Goal: Task Accomplishment & Management: Use online tool/utility

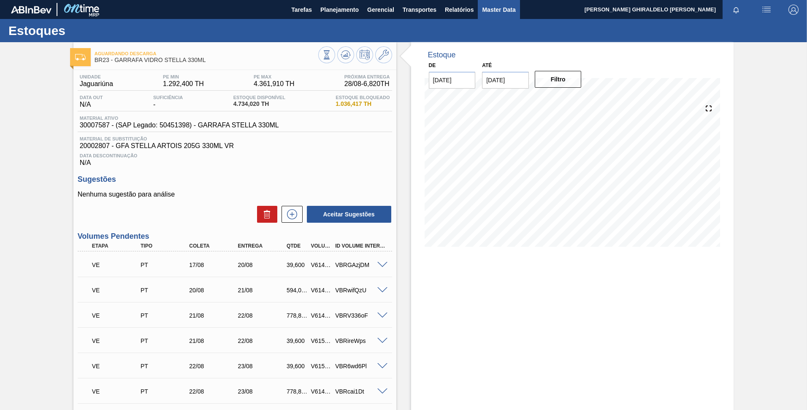
drag, startPoint x: 508, startPoint y: 8, endPoint x: 507, endPoint y: 12, distance: 4.4
click at [508, 8] on span "Master Data" at bounding box center [498, 10] width 33 height 10
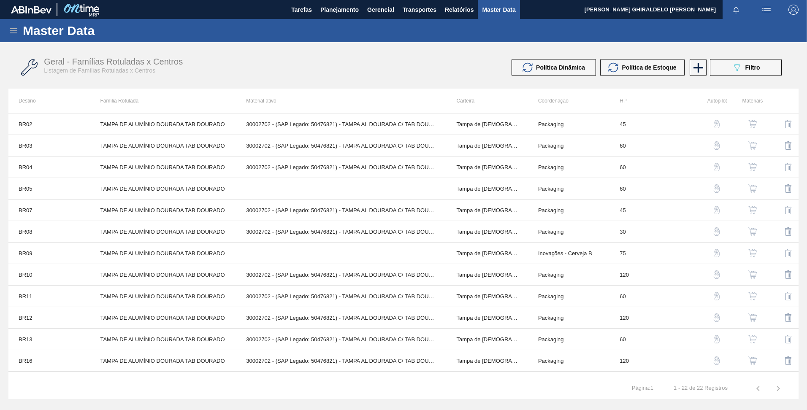
click at [11, 30] on icon at bounding box center [13, 31] width 10 height 10
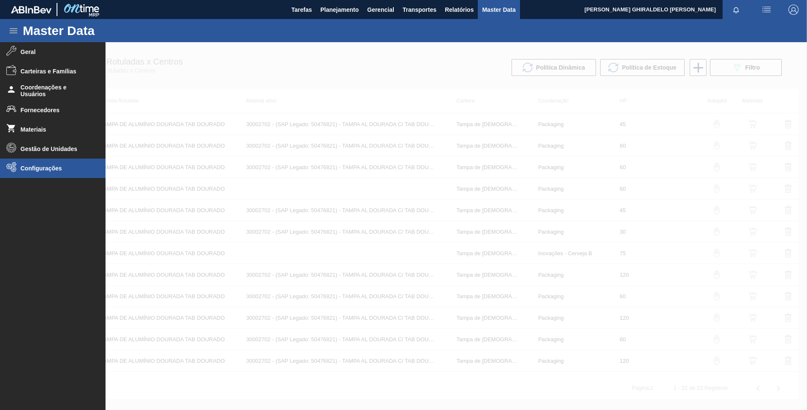
click at [38, 168] on span "Configurações" at bounding box center [56, 168] width 70 height 7
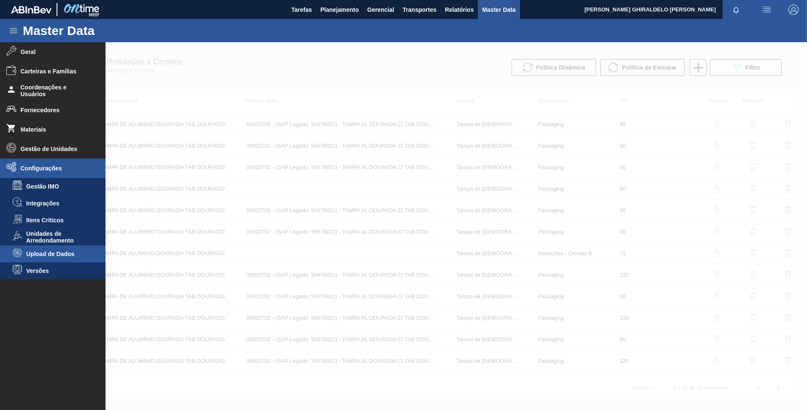
click at [60, 255] on span "Upload de Dados" at bounding box center [58, 254] width 65 height 7
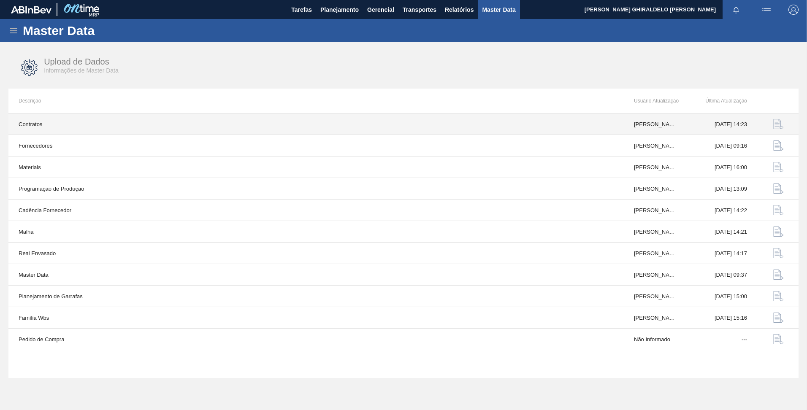
click at [771, 125] on button "button" at bounding box center [778, 124] width 20 height 20
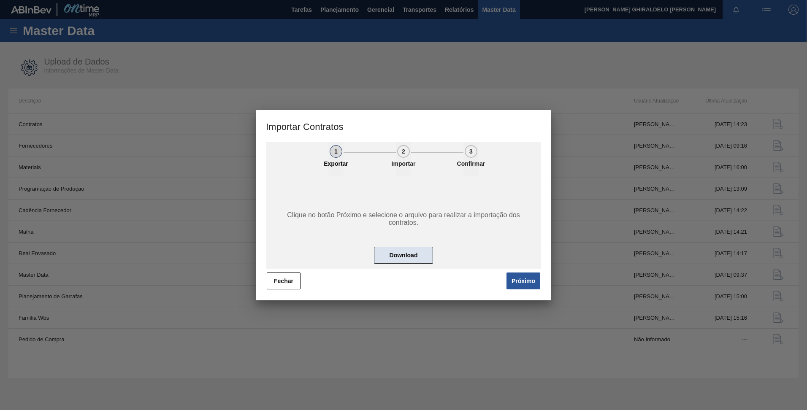
drag, startPoint x: 413, startPoint y: 248, endPoint x: 417, endPoint y: 254, distance: 7.4
click at [417, 254] on button "Download" at bounding box center [403, 255] width 59 height 17
click at [521, 77] on div at bounding box center [403, 205] width 807 height 410
click at [288, 284] on button "Fechar" at bounding box center [284, 281] width 34 height 17
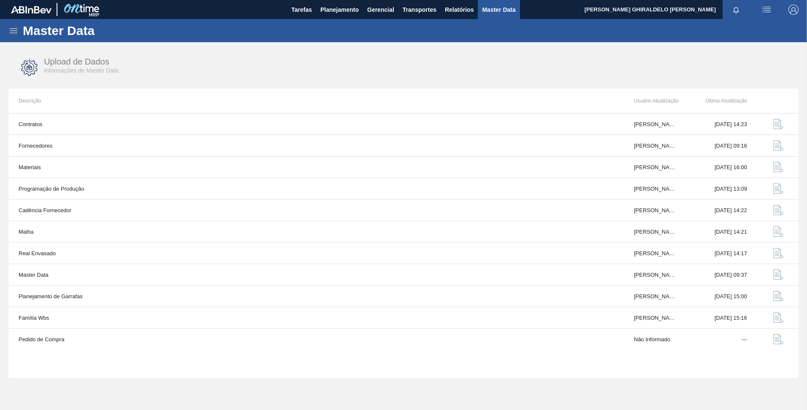
click at [494, 7] on span "Master Data" at bounding box center [498, 10] width 33 height 10
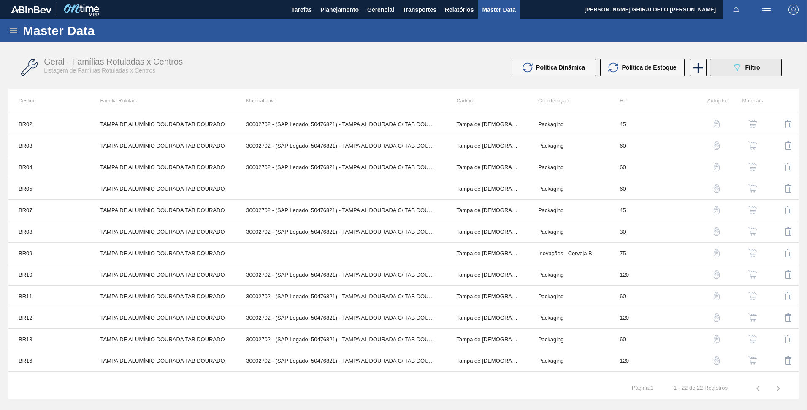
click at [729, 65] on button "089F7B8B-B2A5-4AFE-B5C0-19BA573D28AC Filtro" at bounding box center [746, 67] width 72 height 17
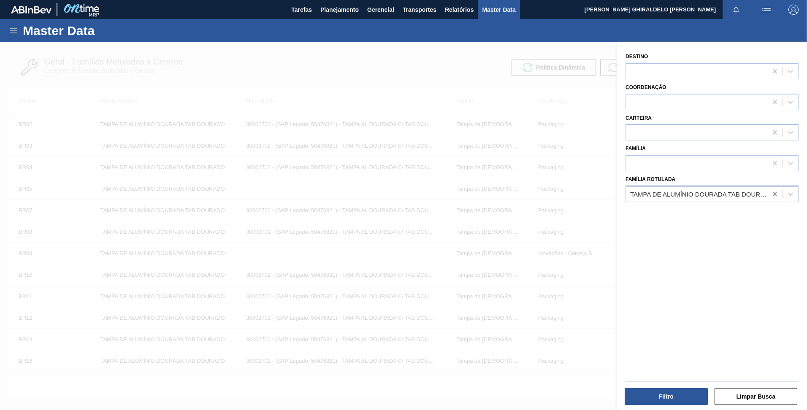
click at [775, 192] on icon at bounding box center [774, 194] width 8 height 8
click at [689, 159] on div at bounding box center [696, 163] width 141 height 12
type input "b"
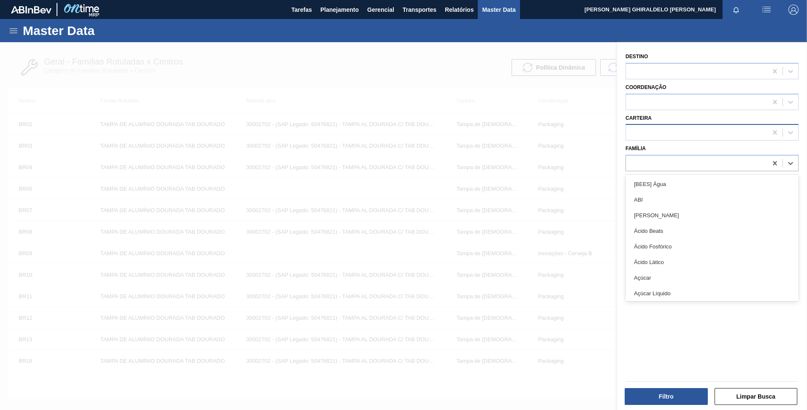
click at [717, 136] on div at bounding box center [696, 133] width 141 height 12
click at [684, 284] on div "Destino Coordenação Carteira option Protetor focused, 8 of 101. 101 results ava…" at bounding box center [712, 227] width 190 height 370
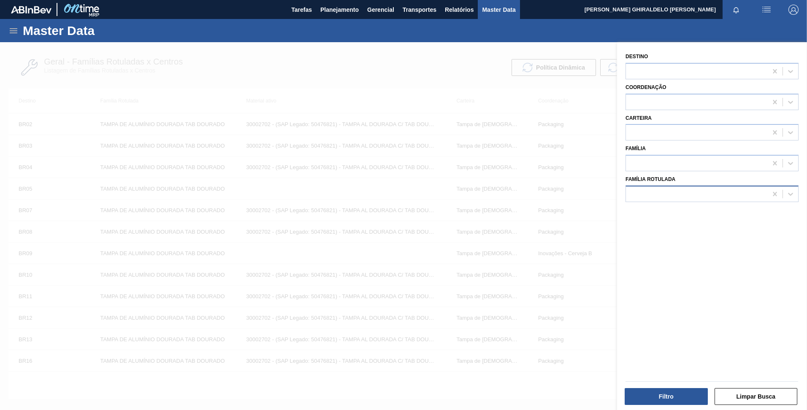
click at [691, 197] on div at bounding box center [696, 194] width 141 height 12
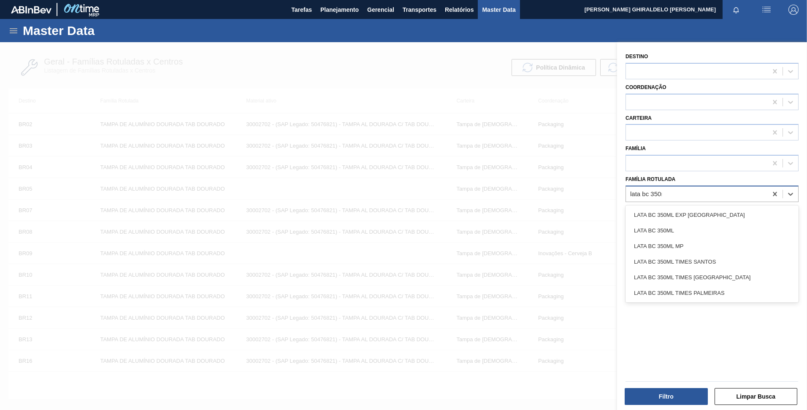
type Rotulada "lata bc 350ml"
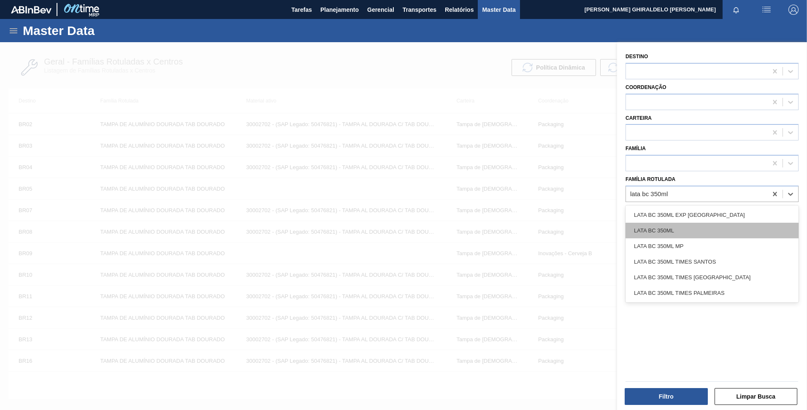
click at [668, 230] on div "LATA BC 350ML" at bounding box center [711, 231] width 173 height 16
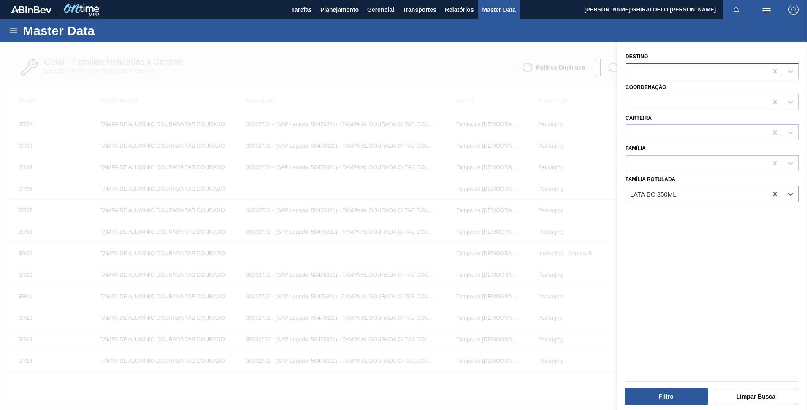
click at [653, 68] on div at bounding box center [696, 71] width 141 height 12
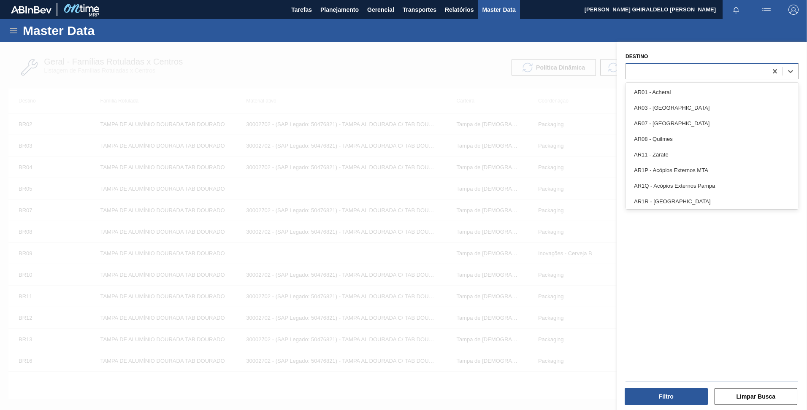
click at [652, 68] on div at bounding box center [696, 71] width 141 height 12
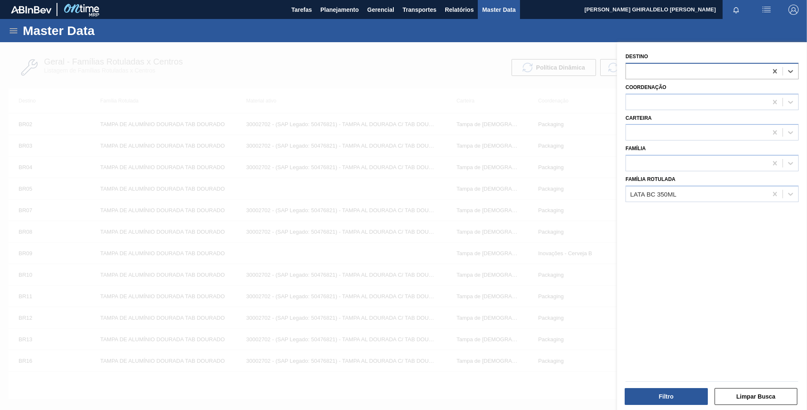
click at [652, 68] on div at bounding box center [696, 71] width 141 height 12
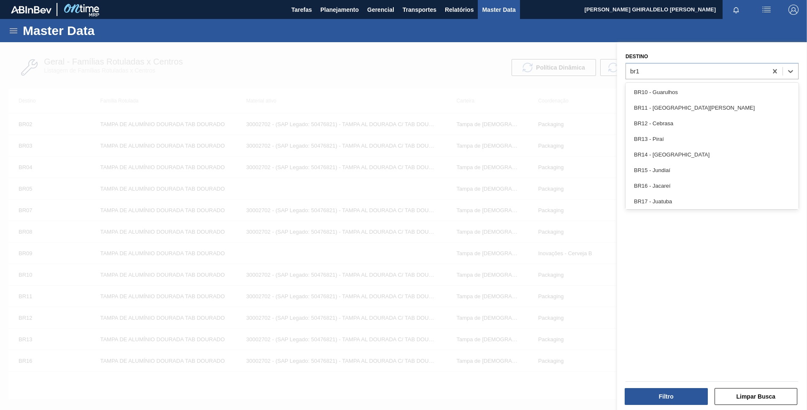
type input "br18"
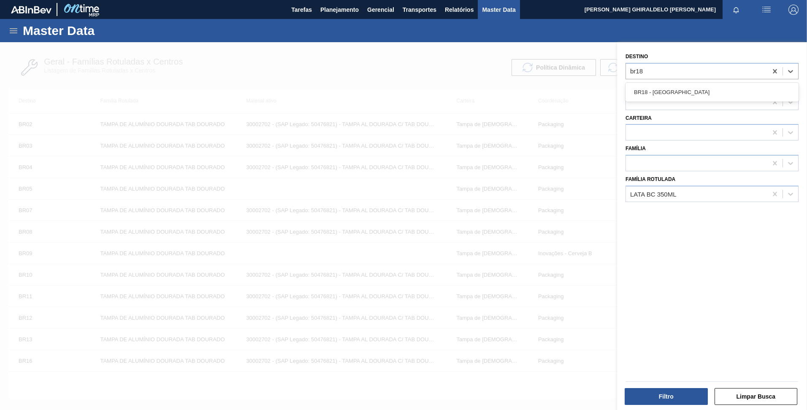
drag, startPoint x: 653, startPoint y: 94, endPoint x: 652, endPoint y: 99, distance: 5.1
click at [653, 96] on div "BR18 - [GEOGRAPHIC_DATA]" at bounding box center [711, 92] width 173 height 16
click at [678, 398] on button "Filtro" at bounding box center [665, 396] width 83 height 17
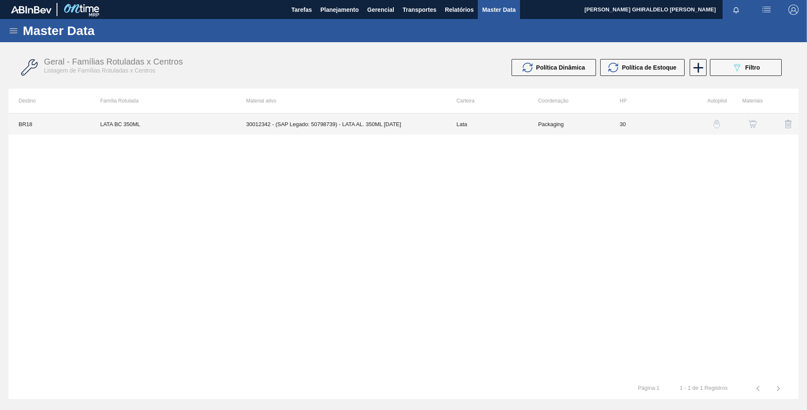
click at [295, 130] on td "30012342 - (SAP Legado: 50798739) - LATA AL. 350ML [DATE]" at bounding box center [341, 123] width 210 height 21
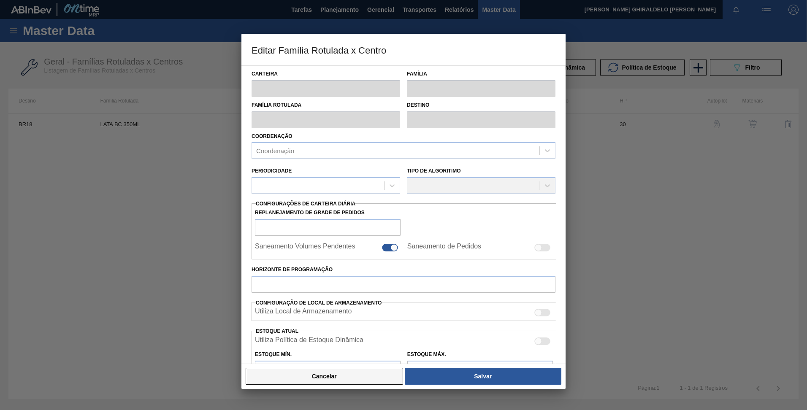
type input "Lata"
type input "LATA BC 350ML"
type input "BR18 - [GEOGRAPHIC_DATA]"
type input "0"
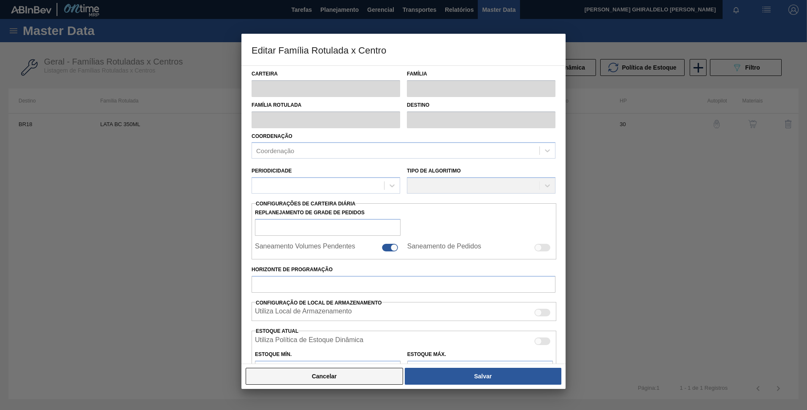
checkbox input "true"
type input "30"
type input "1.472,246"
type input "4.269,515"
type input "37"
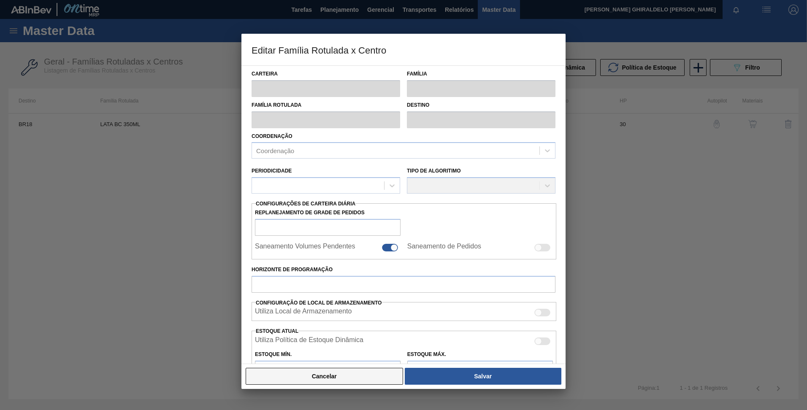
type input "2.507,236"
checkbox input "true"
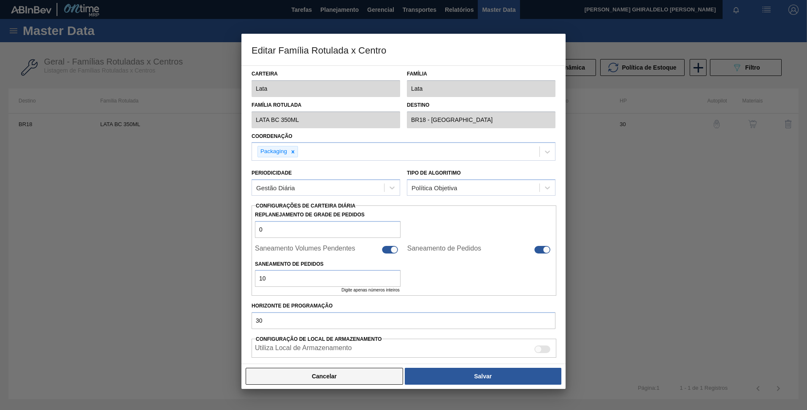
click at [324, 379] on button "Cancelar" at bounding box center [324, 376] width 157 height 17
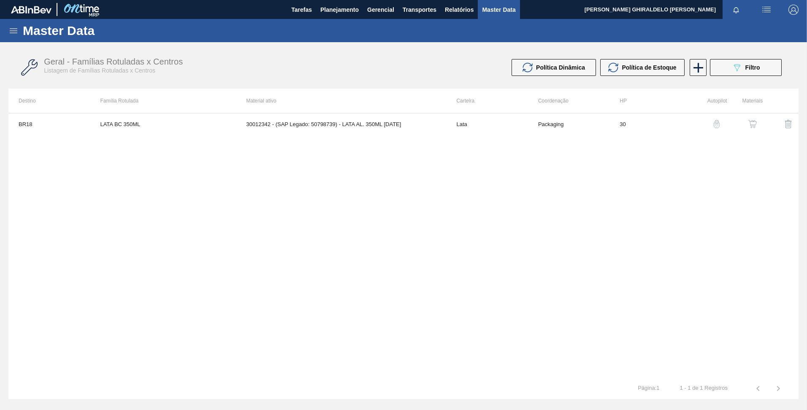
click at [749, 123] on img "button" at bounding box center [752, 124] width 8 height 8
click at [753, 70] on span "Filtro" at bounding box center [752, 67] width 15 height 7
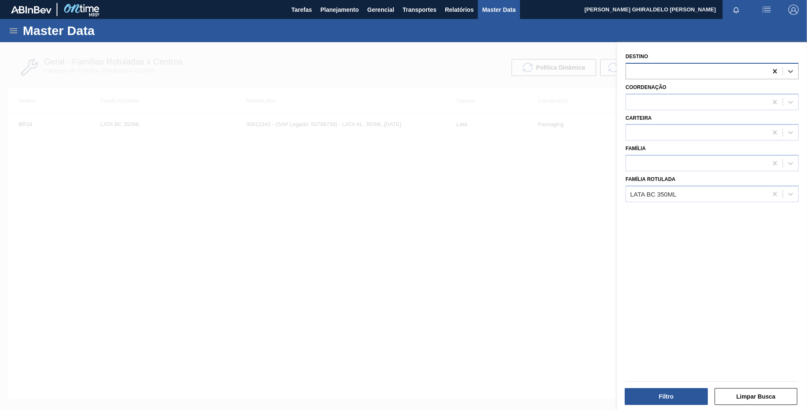
click at [774, 75] on icon at bounding box center [774, 71] width 8 height 8
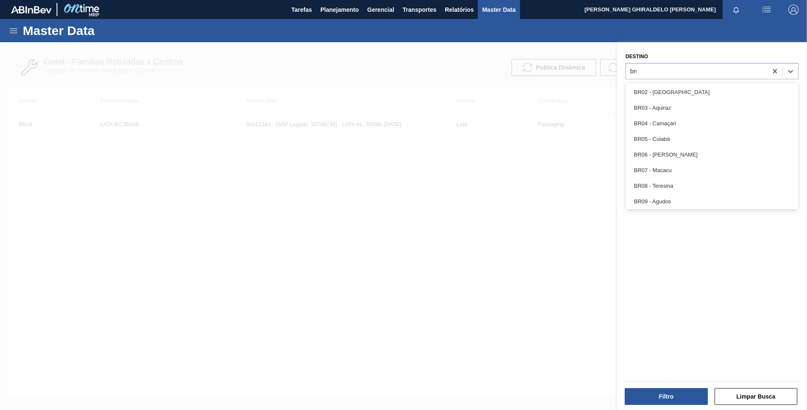
type input "br02"
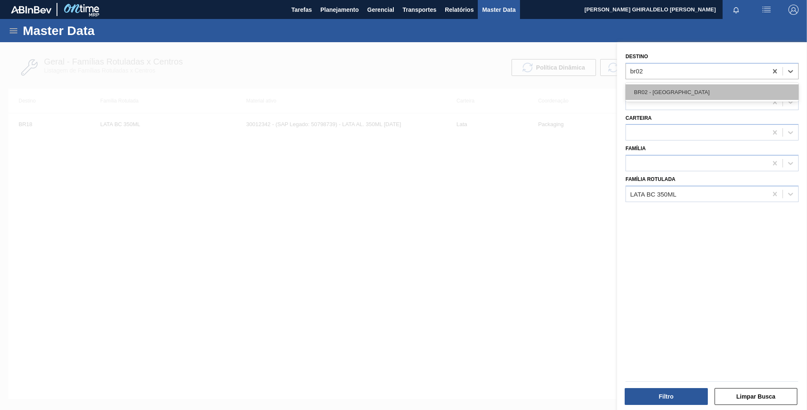
click at [703, 89] on div "BR02 - [GEOGRAPHIC_DATA]" at bounding box center [711, 92] width 173 height 16
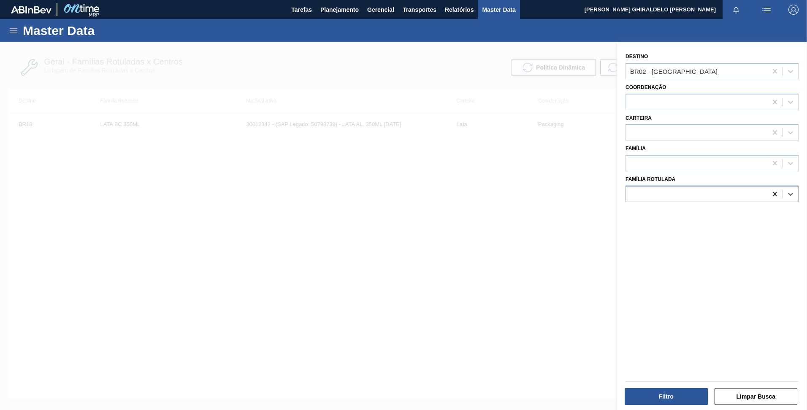
click at [771, 196] on icon at bounding box center [774, 194] width 8 height 8
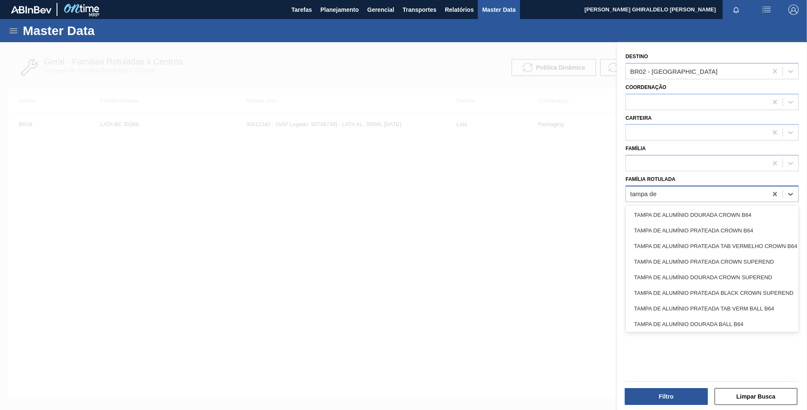
type Rotulada "tampa de a"
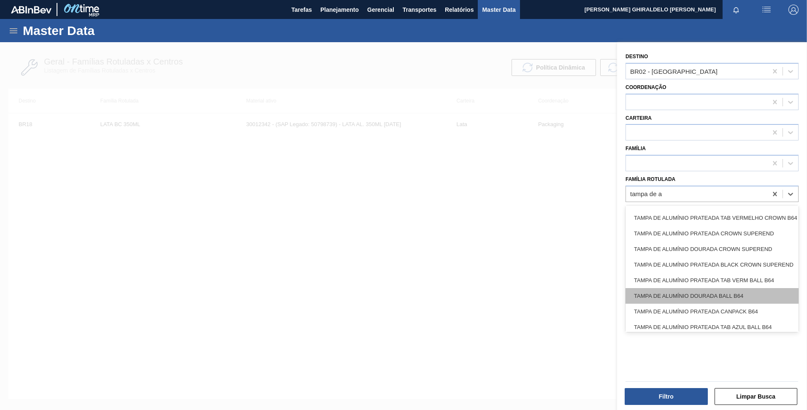
scroll to position [42, 0]
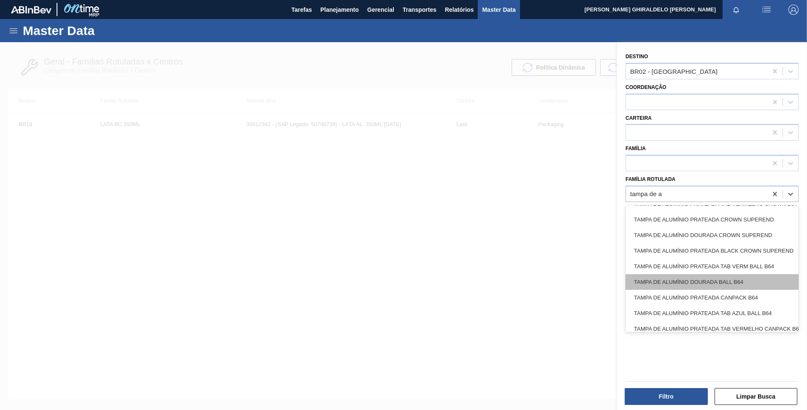
click at [703, 282] on div "TAMPA DE ALUMÍNIO DOURADA BALL B64" at bounding box center [711, 282] width 173 height 16
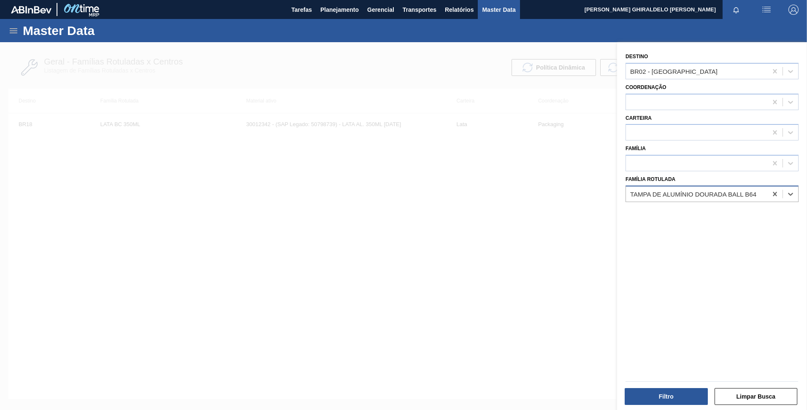
click at [759, 193] on div "TAMPA DE ALUMÍNIO DOURADA BALL B64" at bounding box center [696, 194] width 141 height 12
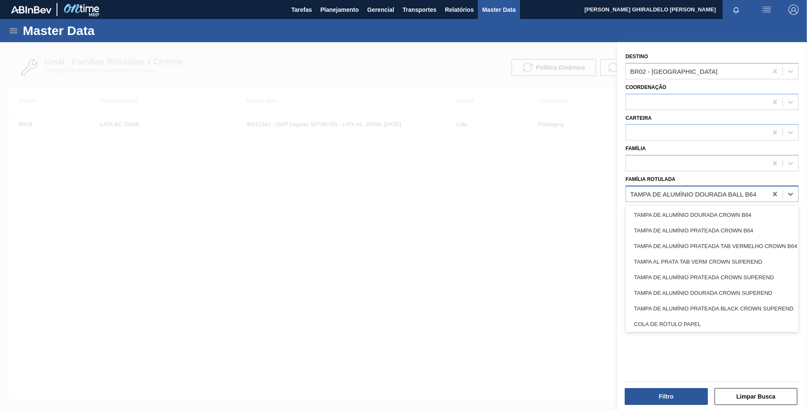
click at [759, 195] on div "TAMPA DE ALUMÍNIO DOURADA BALL B64" at bounding box center [696, 194] width 141 height 12
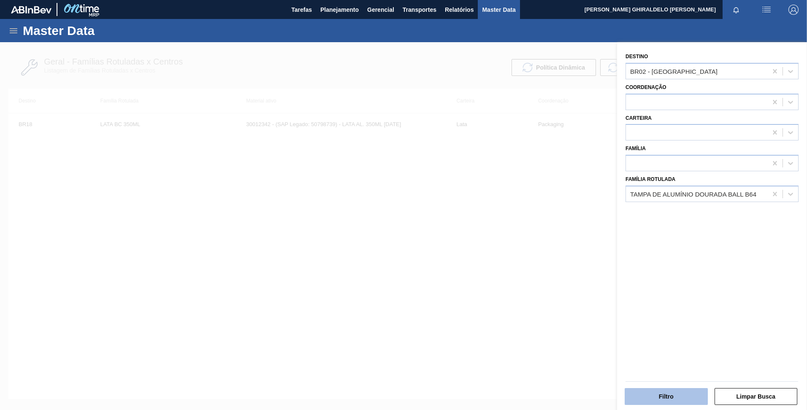
click at [672, 396] on button "Filtro" at bounding box center [665, 396] width 83 height 17
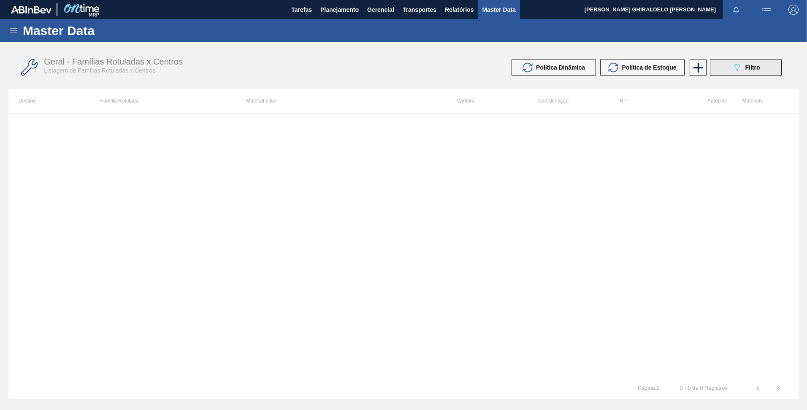
click at [735, 70] on icon "089F7B8B-B2A5-4AFE-B5C0-19BA573D28AC" at bounding box center [737, 67] width 10 height 10
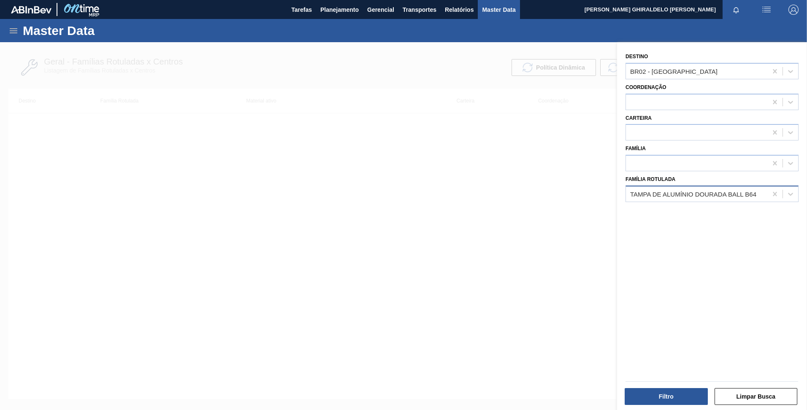
click at [734, 202] on div "Destino BR02 - Sergipe Coordenação Carteira Família Família Rotulada TAMPA DE A…" at bounding box center [712, 227] width 190 height 370
click at [717, 203] on div "Destino BR02 - Sergipe Coordenação Carteira Família Família Rotulada TAMPA DE A…" at bounding box center [712, 227] width 190 height 370
click at [702, 193] on div "TAMPA DE ALUMÍNIO DOURADA BALL B64" at bounding box center [693, 193] width 126 height 7
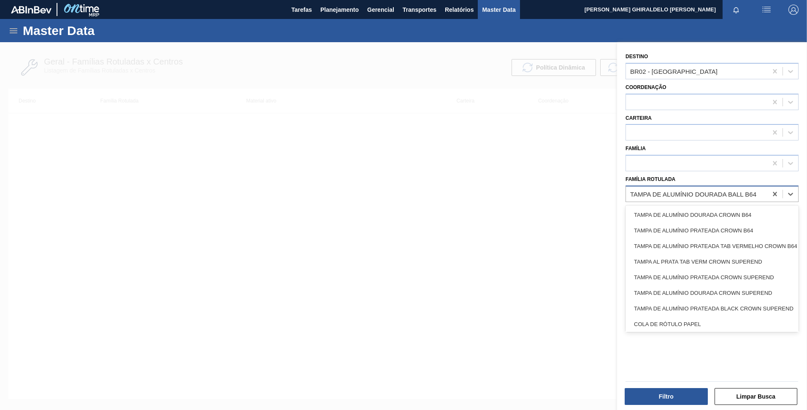
click at [702, 193] on div "TAMPA DE ALUMÍNIO DOURADA BALL B64" at bounding box center [693, 193] width 126 height 7
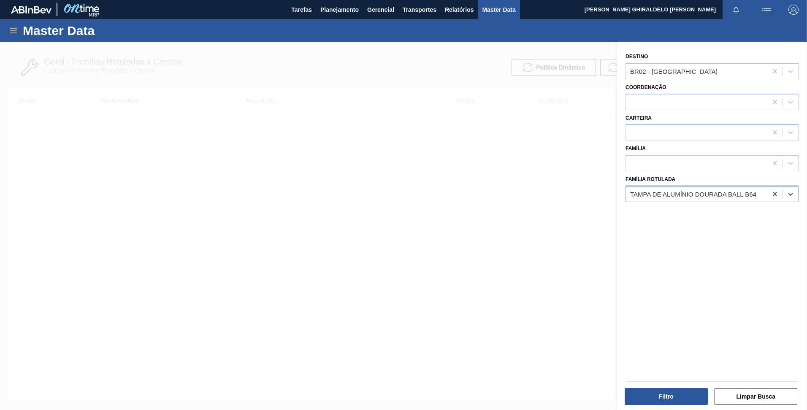
drag, startPoint x: 692, startPoint y: 198, endPoint x: 728, endPoint y: 197, distance: 36.3
click at [739, 199] on div "TAMPA DE ALUMÍNIO DOURADA BALL B64" at bounding box center [696, 194] width 141 height 12
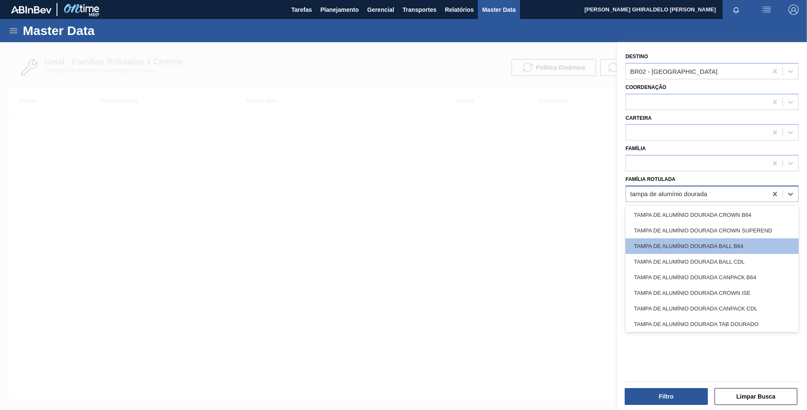
type Rotulada "tampa de alumínio dourada"
click at [722, 260] on div "TAMPA DE ALUMÍNIO DOURADA BALL CDL" at bounding box center [711, 262] width 173 height 16
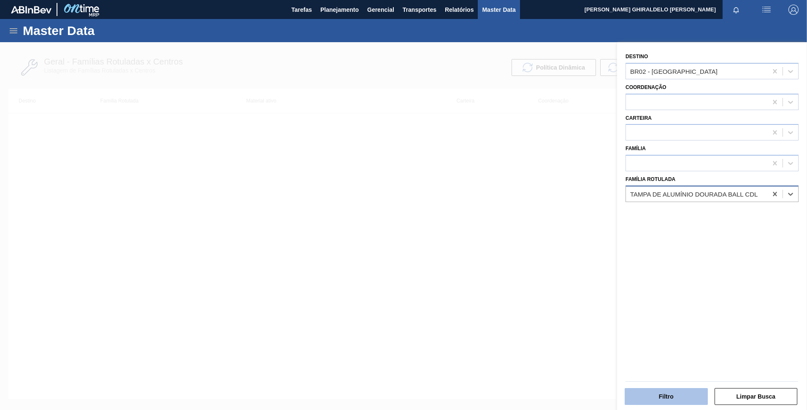
click at [663, 398] on button "Filtro" at bounding box center [665, 396] width 83 height 17
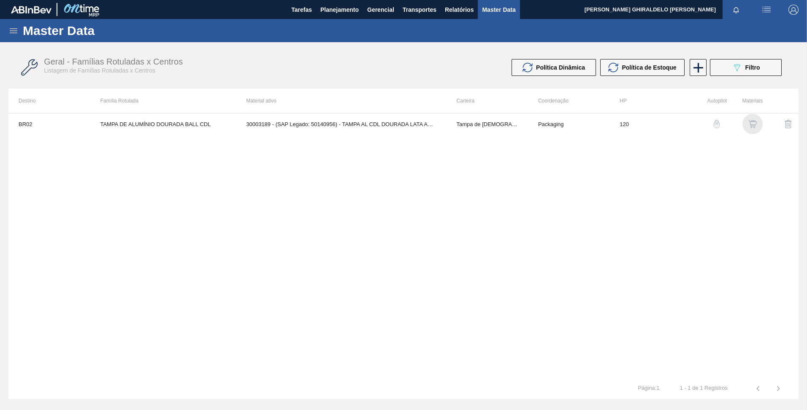
click at [756, 123] on img "button" at bounding box center [752, 124] width 8 height 8
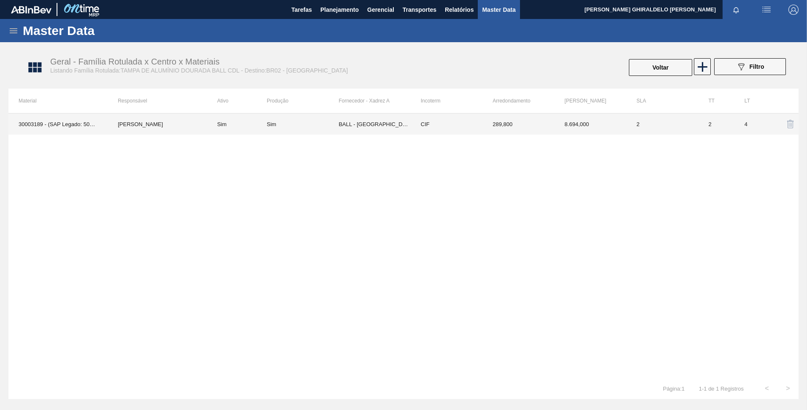
click at [368, 125] on td "BALL - [GEOGRAPHIC_DATA] ([GEOGRAPHIC_DATA])" at bounding box center [374, 123] width 72 height 21
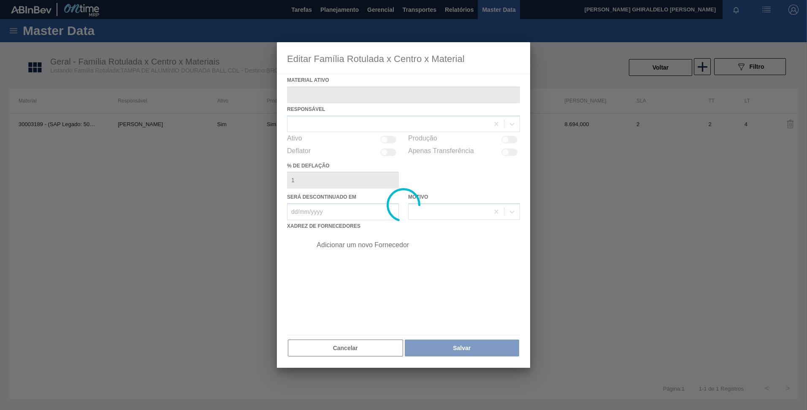
type ativo "30003189 - (SAP Legado: 50140956) - TAMPA AL CDL DOURADA LATA AUTOMATICA"
checkbox input "true"
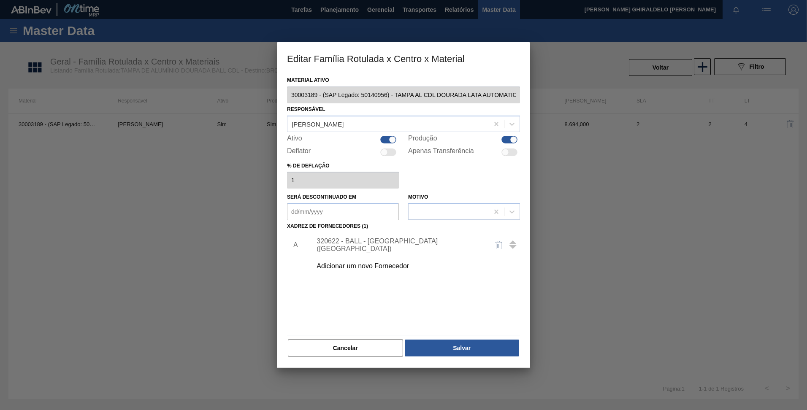
click at [355, 246] on div "320622 - BALL - [GEOGRAPHIC_DATA] ([GEOGRAPHIC_DATA])" at bounding box center [398, 245] width 165 height 15
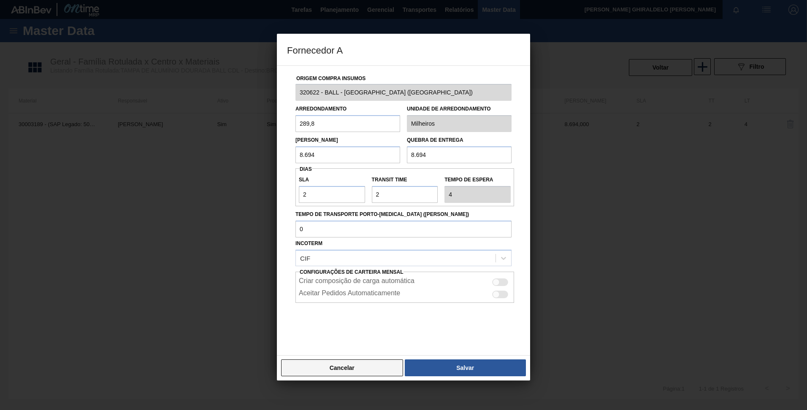
click at [367, 365] on button "Cancelar" at bounding box center [342, 367] width 122 height 17
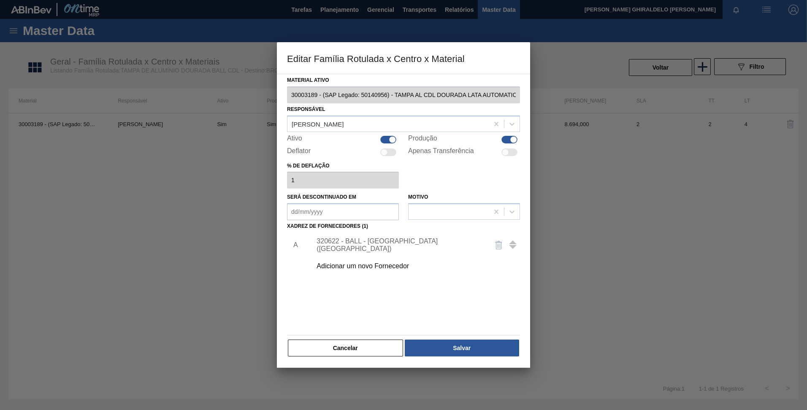
click at [356, 264] on div "Adicionar um novo Fornecedor" at bounding box center [398, 266] width 165 height 8
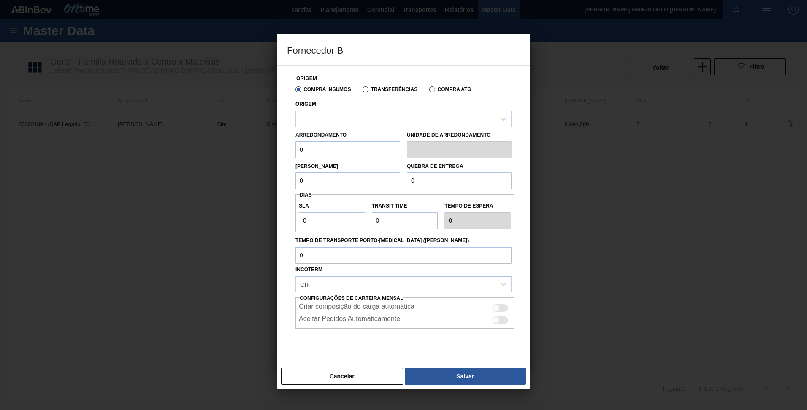
click at [366, 124] on div at bounding box center [396, 119] width 200 height 12
click at [359, 119] on div at bounding box center [396, 119] width 200 height 12
click at [359, 120] on div at bounding box center [396, 119] width 200 height 12
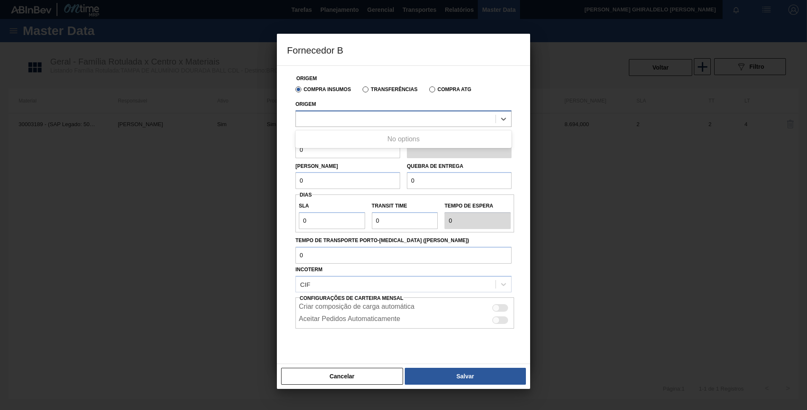
click at [359, 122] on div at bounding box center [396, 119] width 200 height 12
click at [359, 120] on div at bounding box center [396, 119] width 200 height 12
click at [359, 378] on button "Cancelar" at bounding box center [342, 376] width 122 height 17
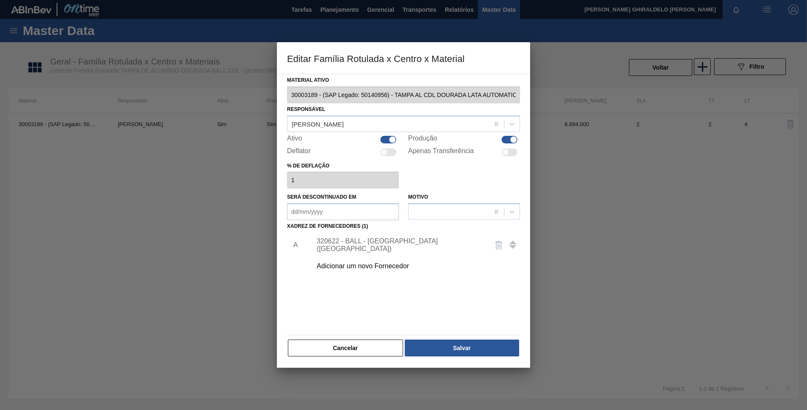
click at [370, 269] on div "Adicionar um novo Fornecedor" at bounding box center [398, 266] width 165 height 8
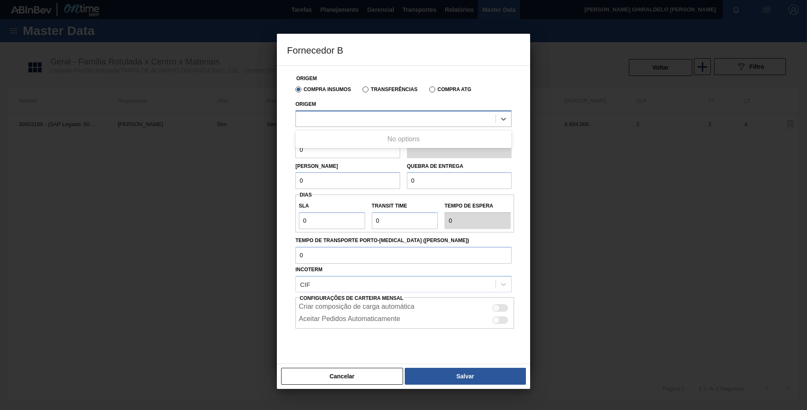
click at [347, 117] on div at bounding box center [396, 119] width 200 height 12
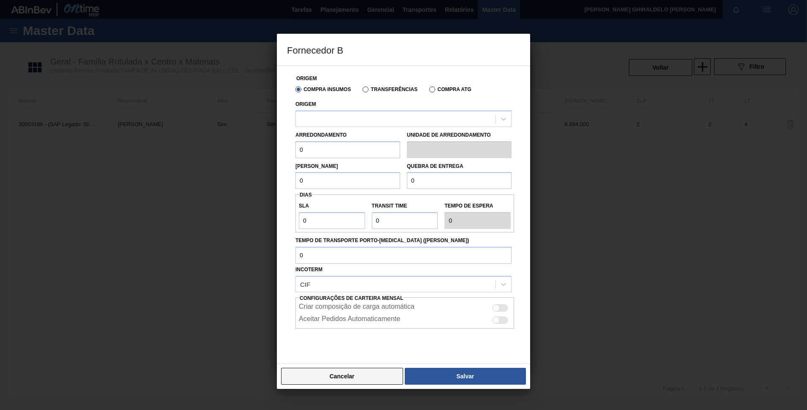
click at [312, 376] on button "Cancelar" at bounding box center [342, 376] width 122 height 17
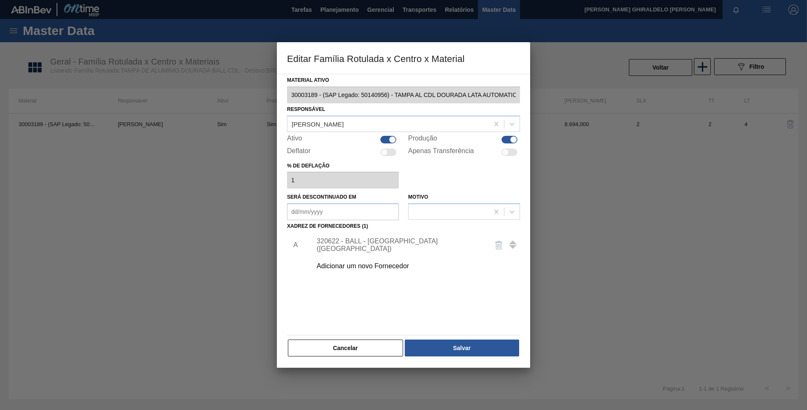
scroll to position [0, 5]
click at [522, 105] on div "Material ativo 30003189 - (SAP Legado: 50140956) - TAMPA AL CDL DOURADA LATA AU…" at bounding box center [403, 221] width 253 height 294
click at [253, 94] on div "Editar Família Rotulada x Centro x Material Material ativo 30003189 - (SAP Lega…" at bounding box center [403, 205] width 807 height 410
click at [279, 93] on div "Material ativo 30003189 - (SAP Legado: 50140956) - TAMPA AL CDL DOURADA LATA AU…" at bounding box center [403, 221] width 253 height 294
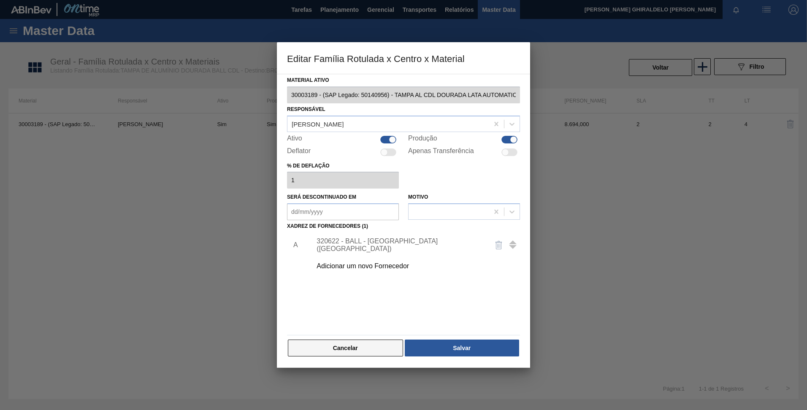
click at [338, 345] on button "Cancelar" at bounding box center [345, 348] width 115 height 17
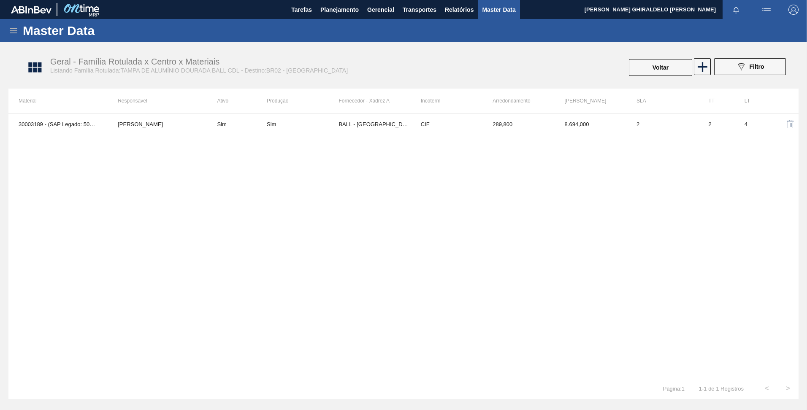
click at [16, 30] on icon at bounding box center [14, 30] width 8 height 5
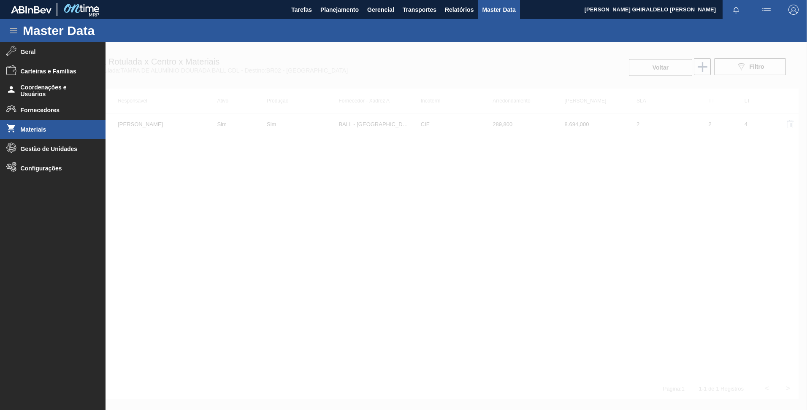
click at [58, 126] on span "Materiais" at bounding box center [56, 129] width 70 height 7
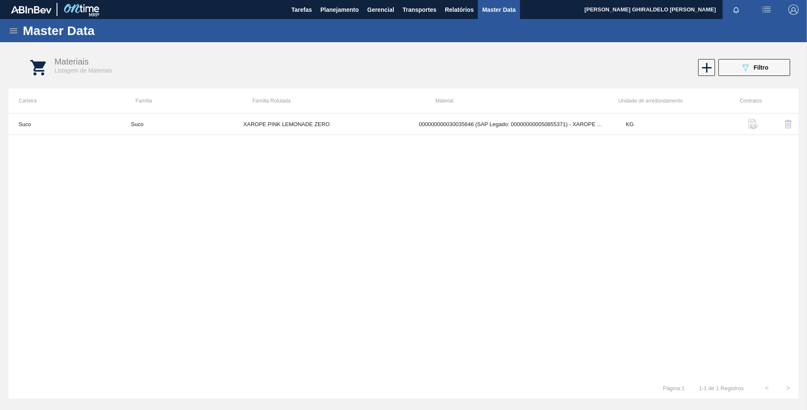
click at [755, 67] on span "Filtro" at bounding box center [761, 67] width 15 height 7
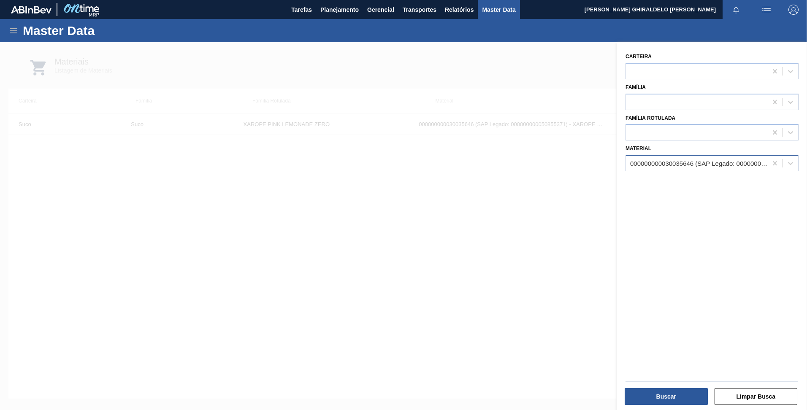
click at [687, 159] on div "000000000030035646 (SAP Legado: 000000000050855371) - XAROPE PINK LEMONADE CREP…" at bounding box center [696, 163] width 141 height 12
click at [777, 165] on icon at bounding box center [774, 163] width 8 height 8
paste input "30003189"
type input "30003189"
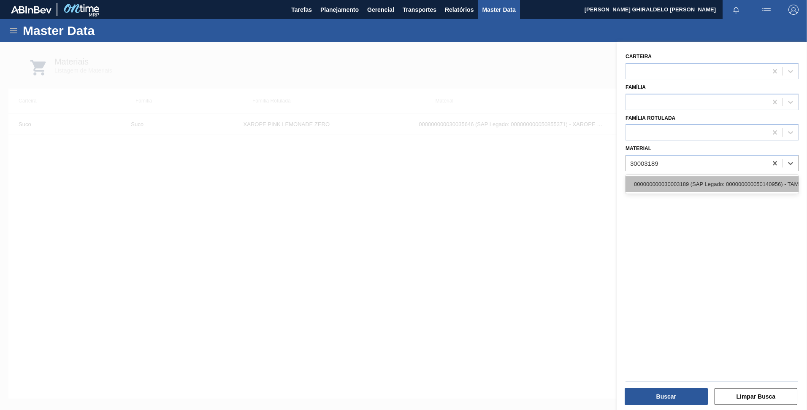
click at [681, 182] on div "000000000030003189 (SAP Legado: 000000000050140956) - TAMPA AL CDL DOURADA LATA…" at bounding box center [711, 184] width 173 height 16
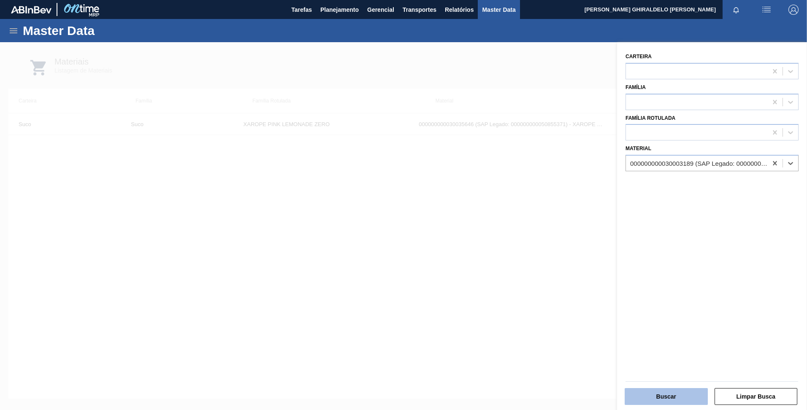
click at [668, 392] on button "Buscar" at bounding box center [665, 396] width 83 height 17
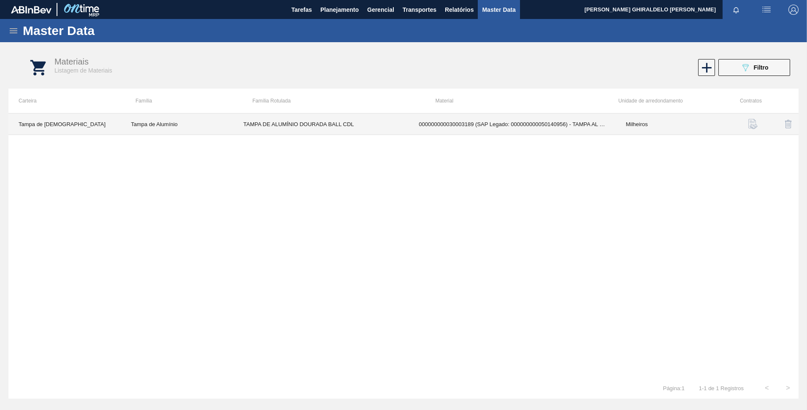
click at [554, 125] on td "000000000030003189 (SAP Legado: 000000000050140956) - TAMPA AL CDL DOURADA LATA…" at bounding box center [511, 124] width 207 height 22
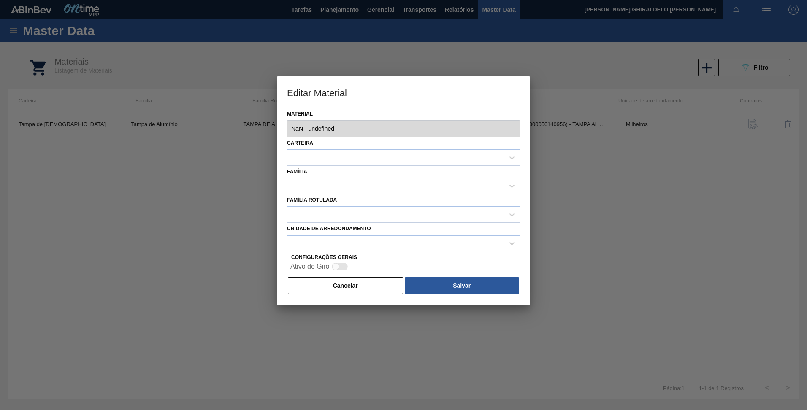
drag, startPoint x: 350, startPoint y: 284, endPoint x: 361, endPoint y: 277, distance: 12.3
click at [350, 283] on button "Cancelar" at bounding box center [345, 285] width 115 height 17
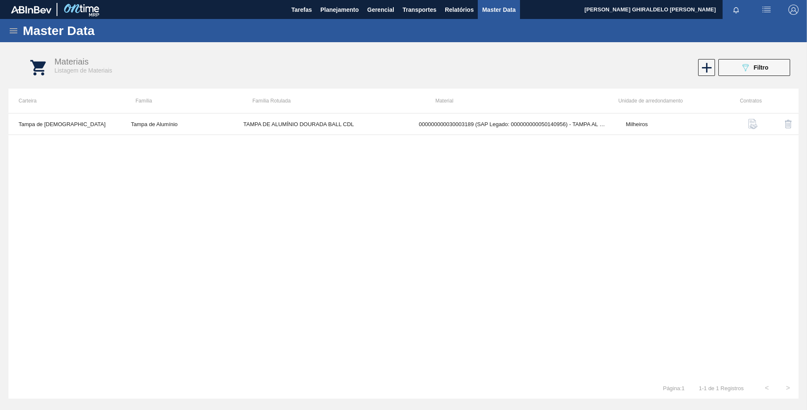
click at [754, 125] on img "button" at bounding box center [753, 124] width 10 height 10
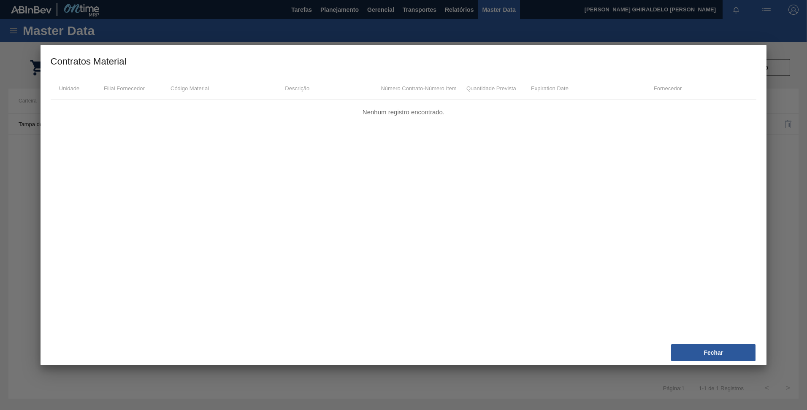
click at [703, 344] on button "Fechar" at bounding box center [713, 352] width 84 height 17
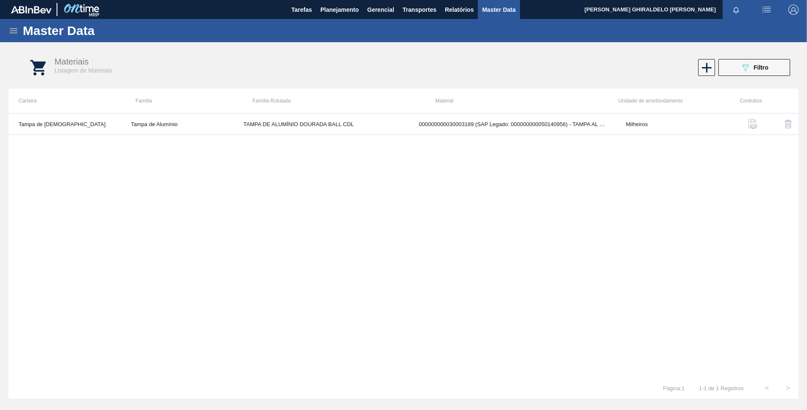
click at [705, 349] on div "Tampa de Lata Tampa de Alumínio TAMPA DE ALUMÍNIO DOURADA BALL CDL 000000000030…" at bounding box center [403, 245] width 790 height 265
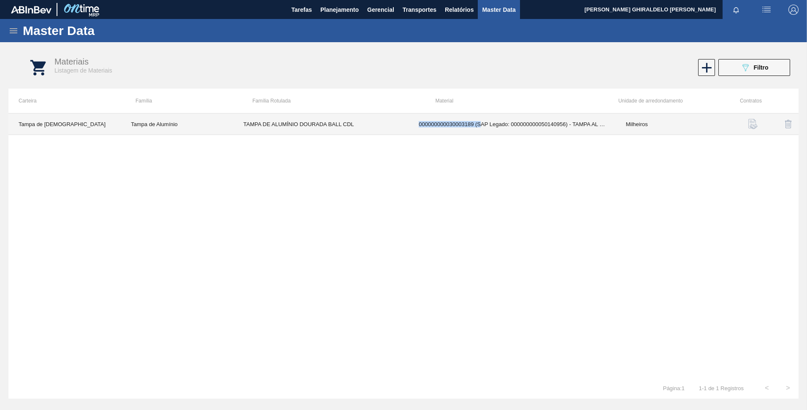
drag, startPoint x: 480, startPoint y: 122, endPoint x: 405, endPoint y: 125, distance: 74.7
click at [405, 125] on tr "Tampa de Lata Tampa de Alumínio TAMPA DE ALUMÍNIO DOURADA BALL CDL 000000000030…" at bounding box center [403, 124] width 790 height 22
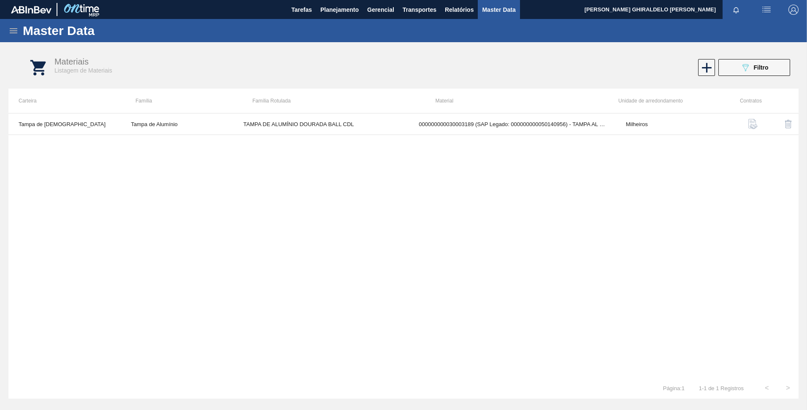
drag, startPoint x: 405, startPoint y: 125, endPoint x: 451, endPoint y: 164, distance: 60.5
click at [451, 164] on div "Tampa de Lata Tampa de Alumínio TAMPA DE ALUMÍNIO DOURADA BALL CDL 000000000030…" at bounding box center [403, 245] width 790 height 265
drag, startPoint x: 530, startPoint y: 172, endPoint x: 521, endPoint y: 185, distance: 16.4
click at [529, 175] on div "Tampa de Lata Tampa de Alumínio TAMPA DE ALUMÍNIO DOURADA BALL CDL 000000000030…" at bounding box center [403, 245] width 790 height 265
click at [13, 35] on icon at bounding box center [13, 31] width 10 height 10
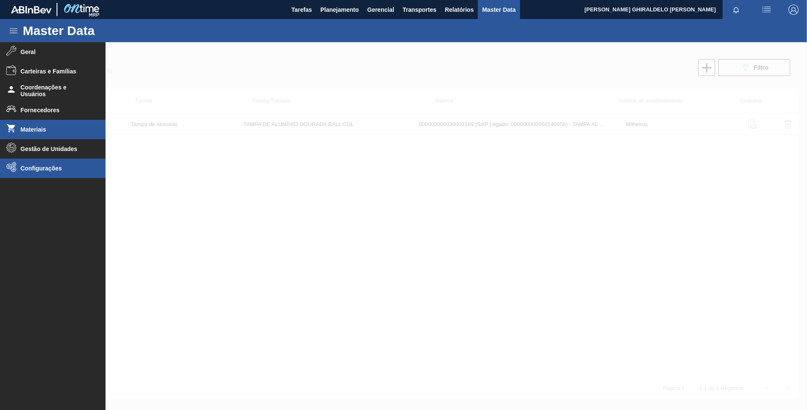
click at [65, 168] on span "Configurações" at bounding box center [56, 168] width 70 height 7
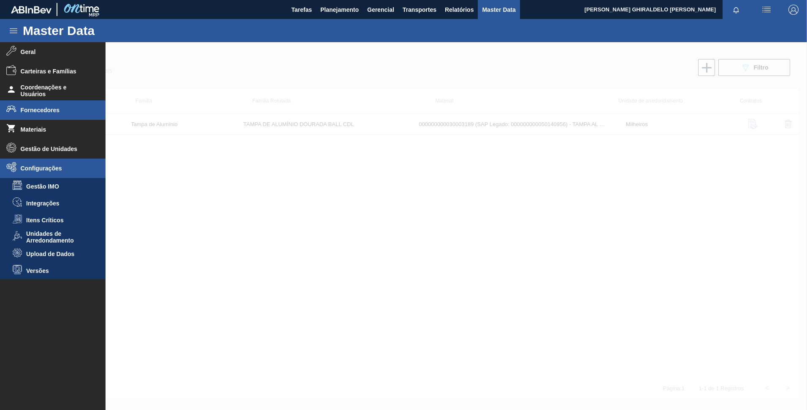
click at [46, 107] on span "Fornecedores" at bounding box center [56, 110] width 70 height 7
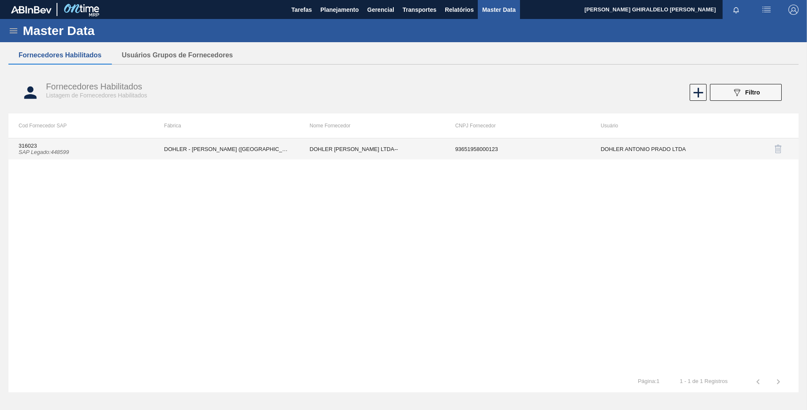
click at [426, 154] on td "DOHLER [PERSON_NAME] LTDA--" at bounding box center [373, 148] width 146 height 21
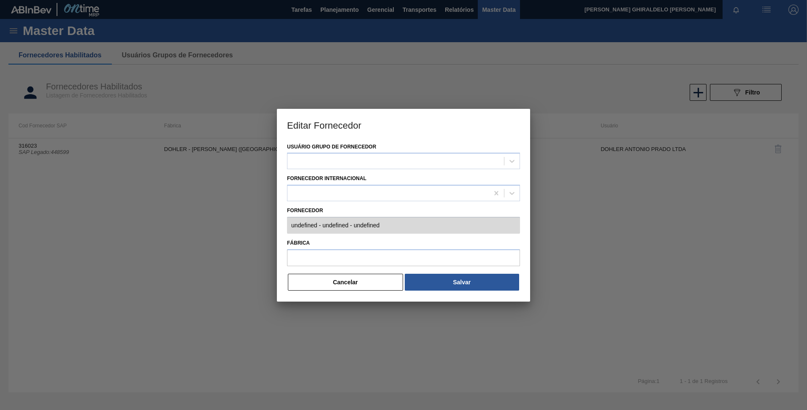
type input "316023 (SAP Legado: 448599) - DOHLER [PERSON_NAME] LTDA-- - 93651958000123"
type input "DOHLER - [PERSON_NAME] ([GEOGRAPHIC_DATA])"
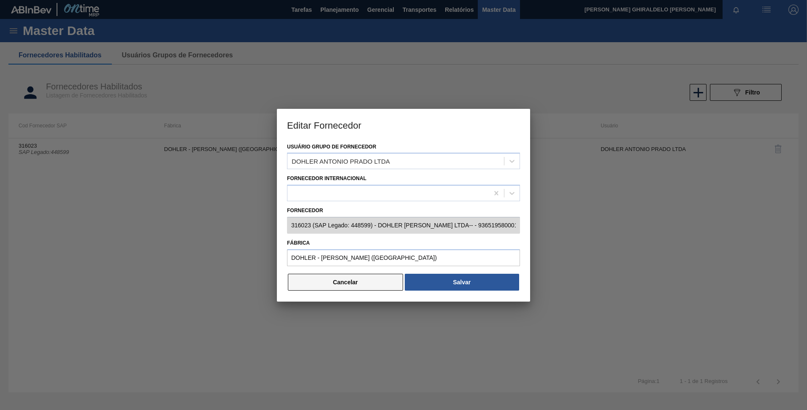
click at [357, 284] on button "Cancelar" at bounding box center [345, 282] width 115 height 17
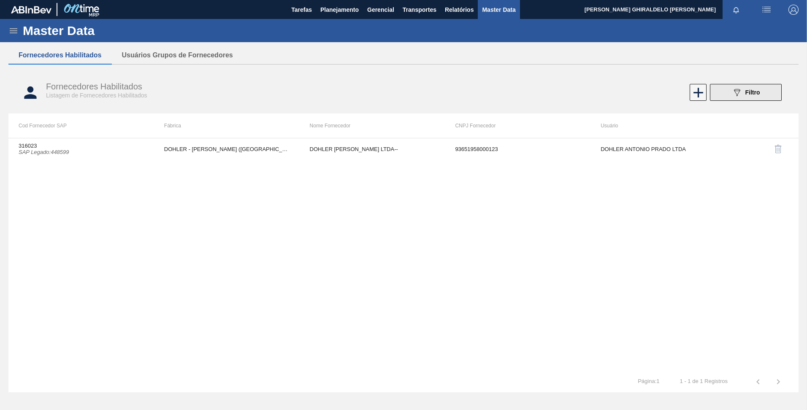
click at [744, 98] on button "089F7B8B-B2A5-4AFE-B5C0-19BA573D28AC Filtro" at bounding box center [746, 92] width 72 height 17
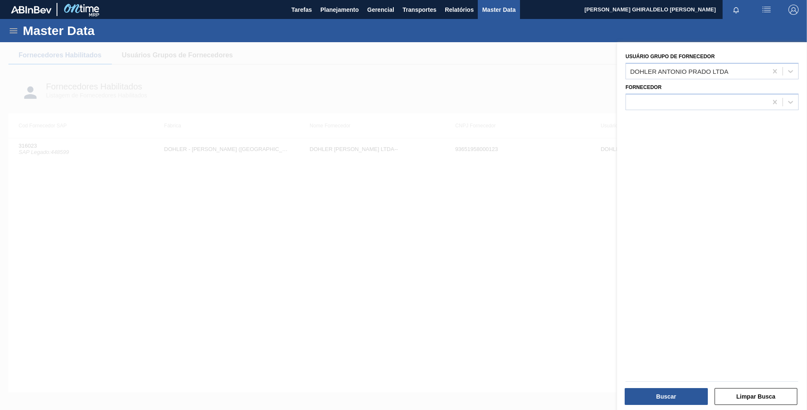
click at [405, 100] on div at bounding box center [403, 247] width 807 height 410
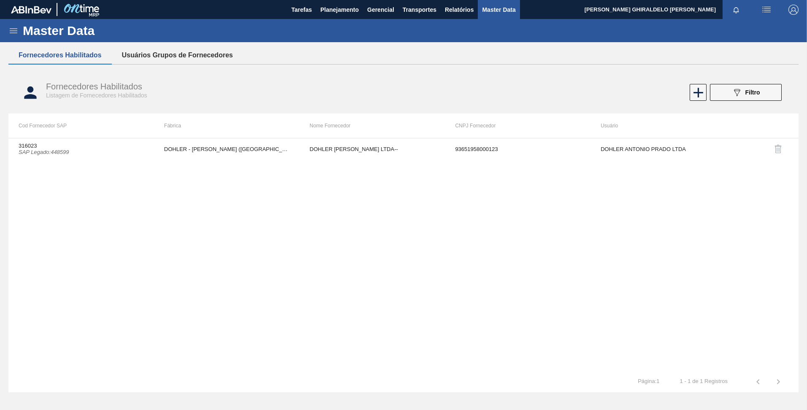
click at [184, 57] on button "Usuários Grupos de Fornecedores" at bounding box center [177, 55] width 131 height 18
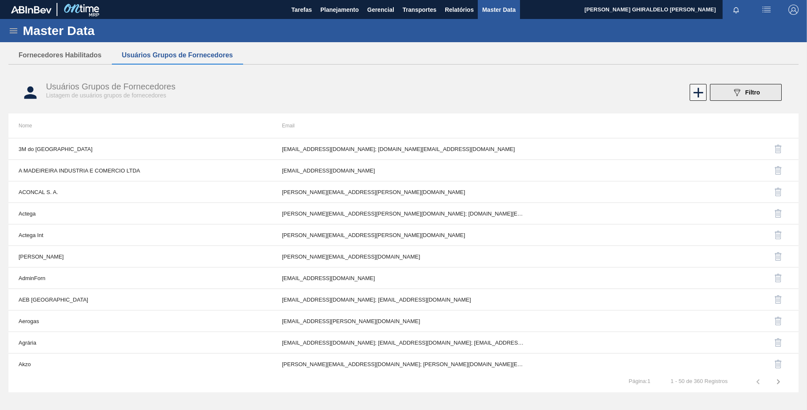
click at [751, 91] on span "Filtro" at bounding box center [752, 92] width 15 height 7
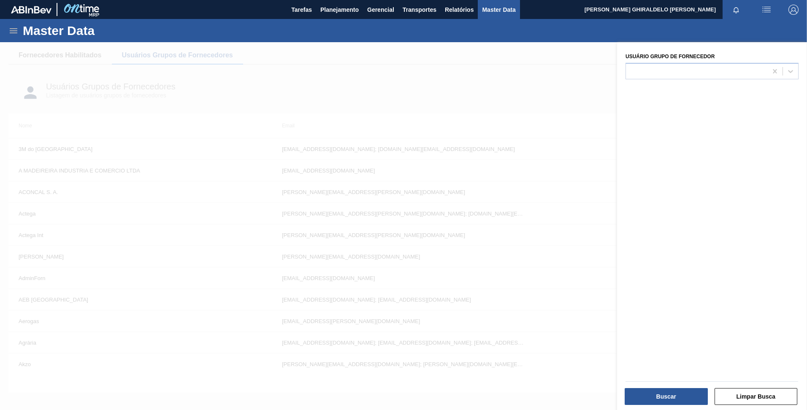
click at [467, 81] on div at bounding box center [403, 247] width 807 height 410
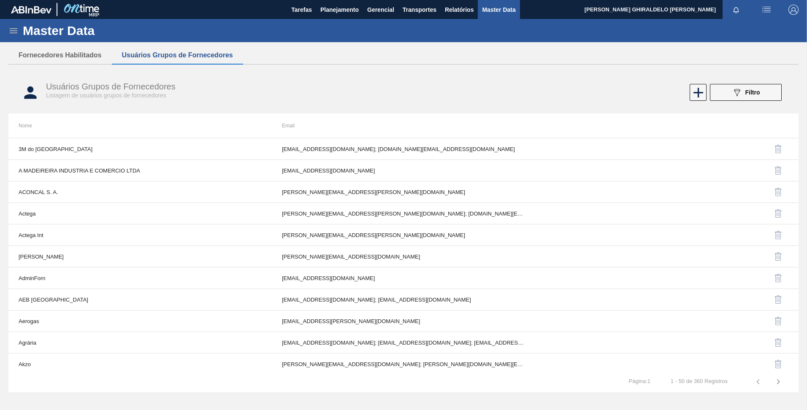
click at [13, 32] on icon at bounding box center [14, 30] width 8 height 5
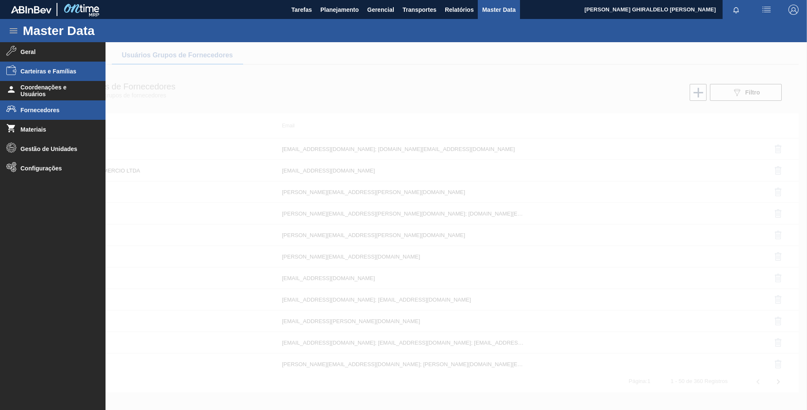
click at [66, 72] on span "Carteiras e Famílias" at bounding box center [56, 71] width 70 height 7
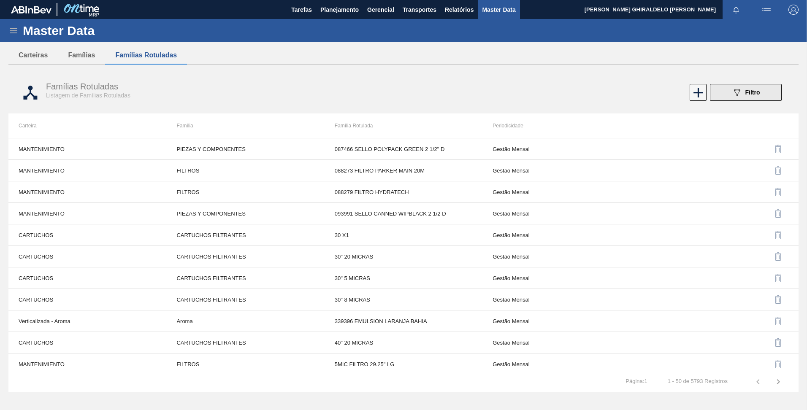
click at [738, 100] on button "089F7B8B-B2A5-4AFE-B5C0-19BA573D28AC Filtro" at bounding box center [746, 92] width 72 height 17
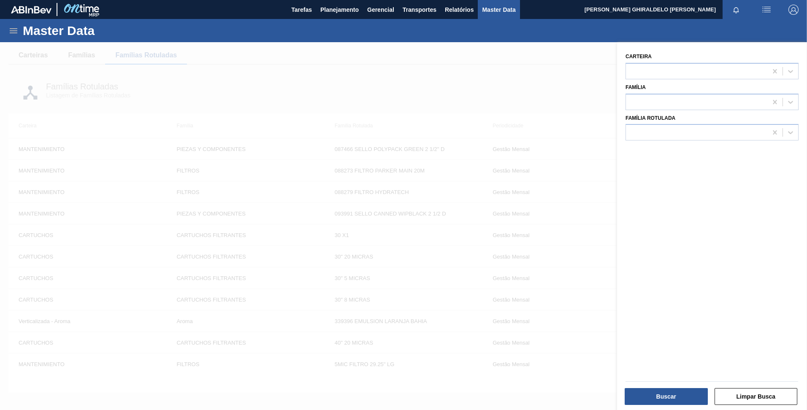
click at [565, 82] on div at bounding box center [403, 247] width 807 height 410
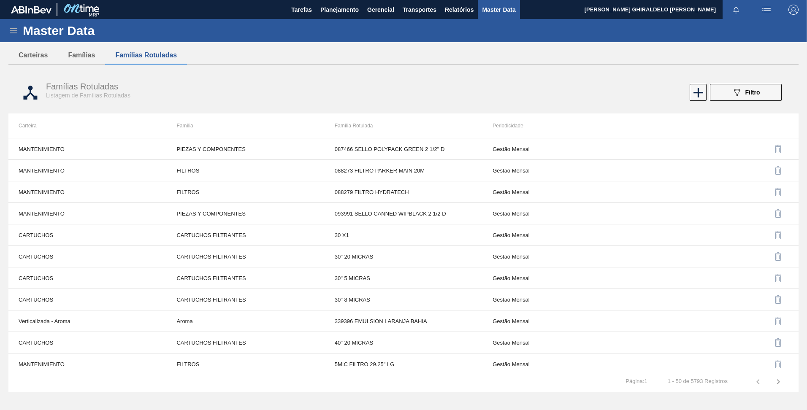
click at [13, 33] on icon at bounding box center [14, 30] width 8 height 5
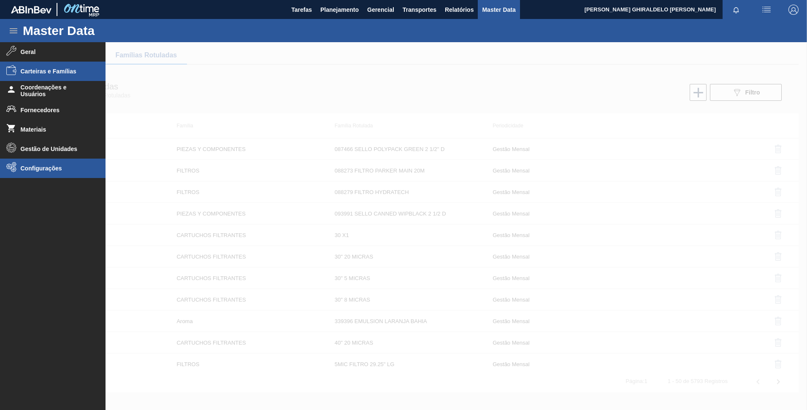
click at [69, 169] on span "Configurações" at bounding box center [56, 168] width 70 height 7
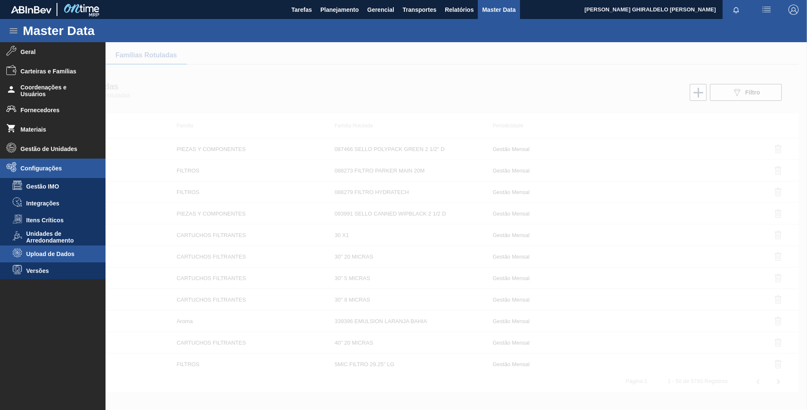
click at [72, 251] on span "Upload de Dados" at bounding box center [58, 254] width 65 height 7
